Goal: Task Accomplishment & Management: Manage account settings

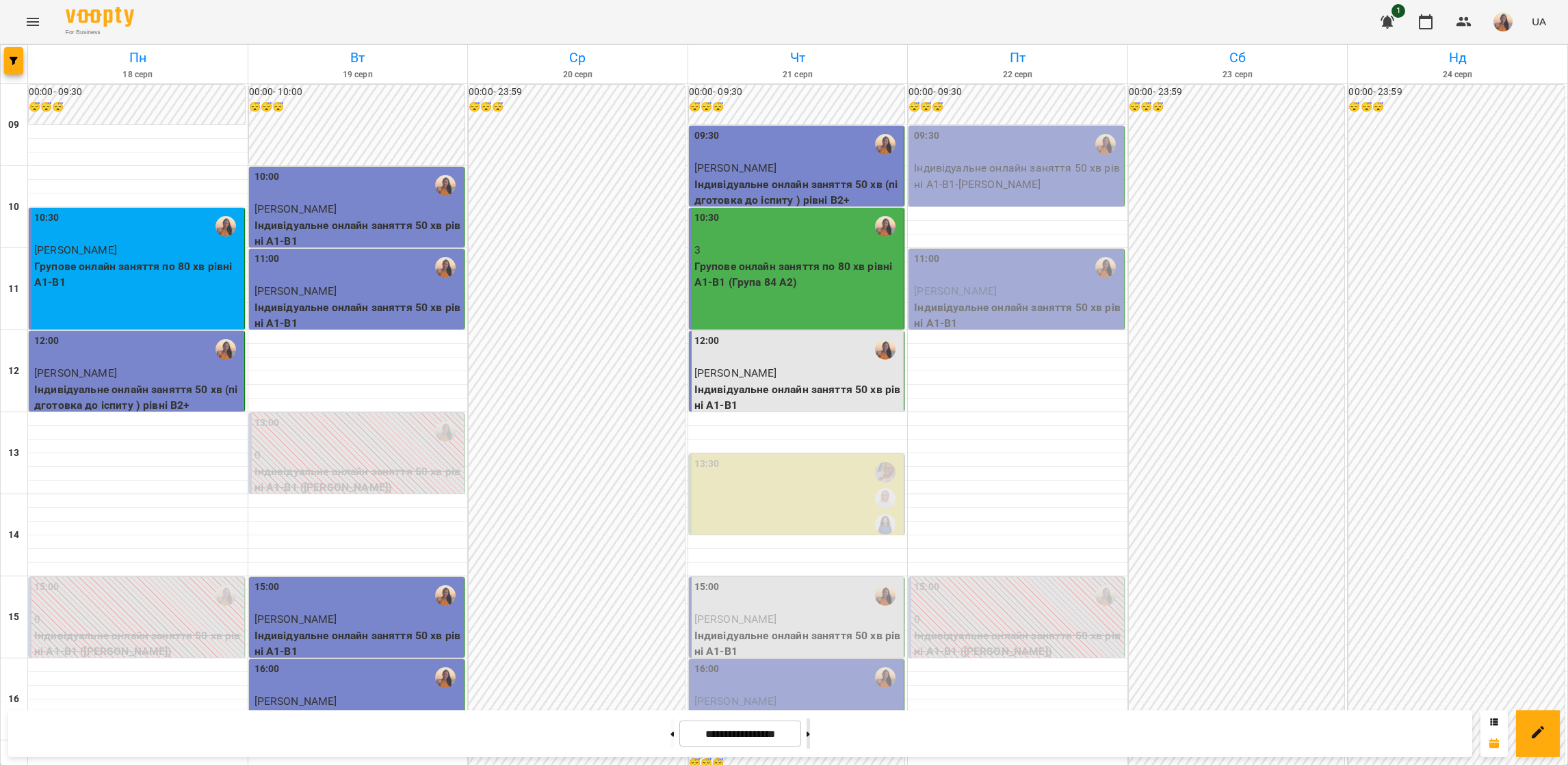
click at [810, 735] on button at bounding box center [808, 733] width 3 height 30
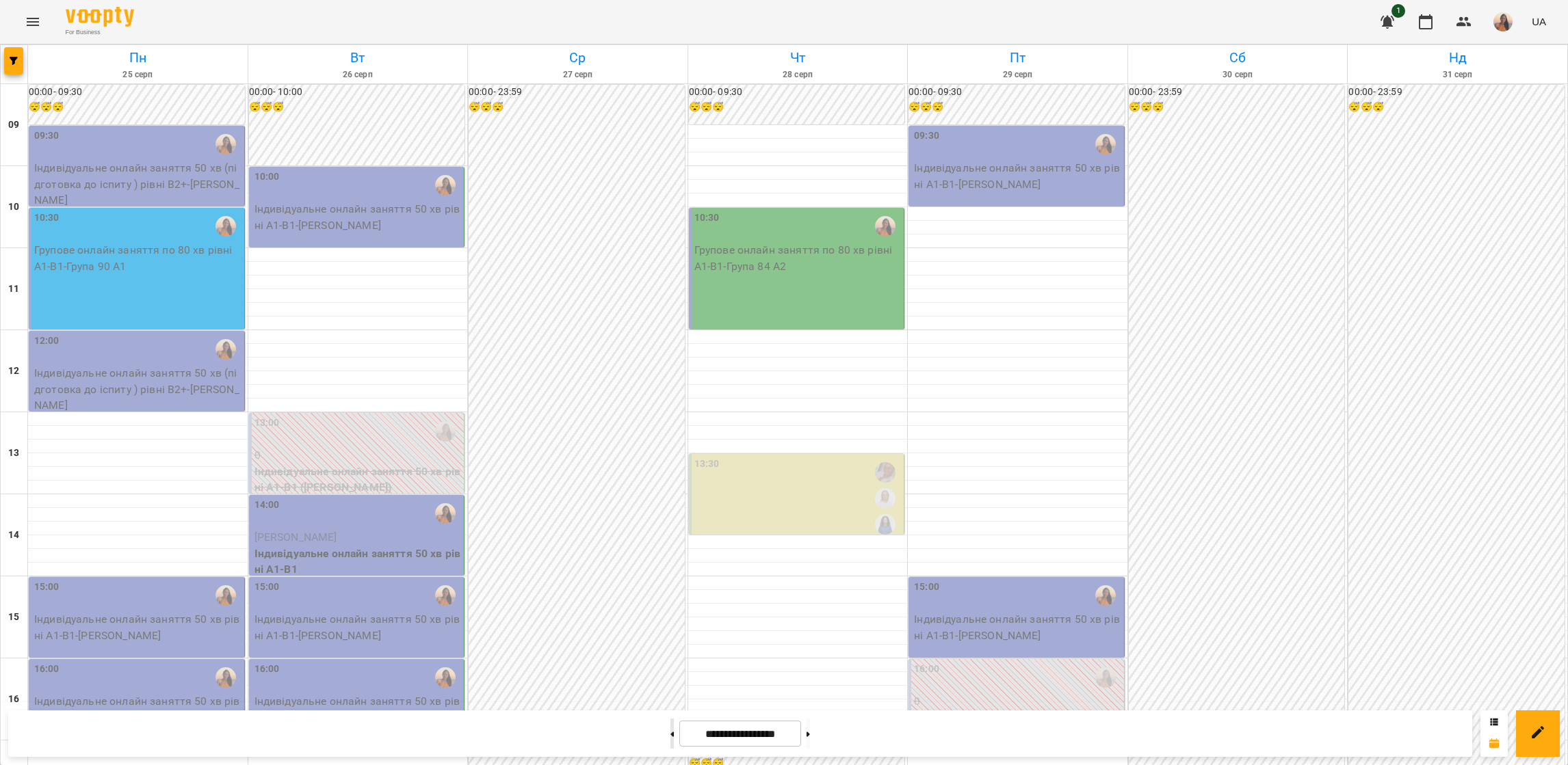
click at [671, 737] on button at bounding box center [672, 733] width 3 height 30
type input "**********"
